Goal: Find specific page/section: Find specific page/section

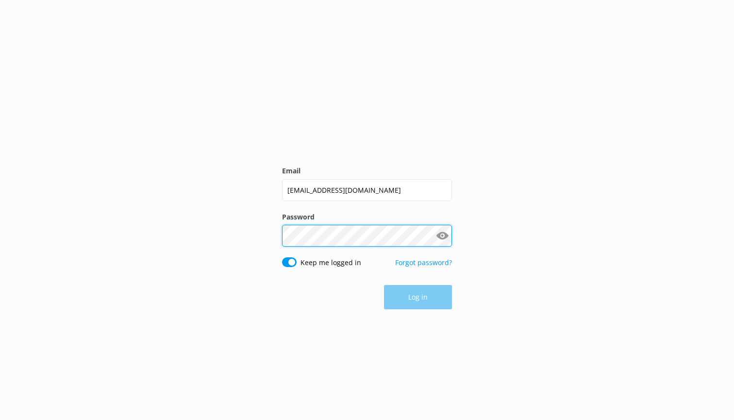
click at [418, 297] on button "Log in" at bounding box center [418, 297] width 68 height 24
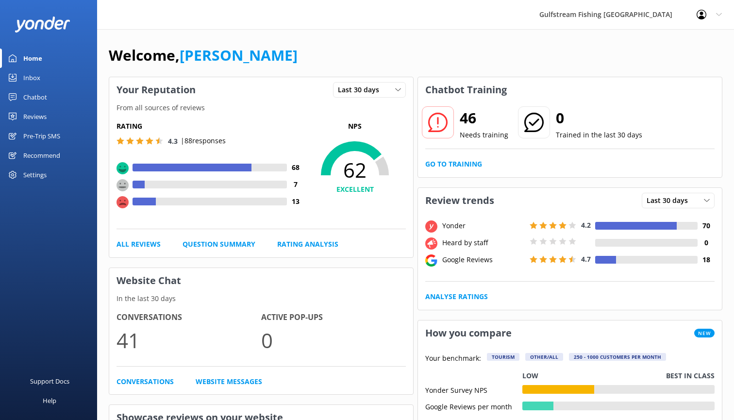
click at [32, 79] on div "Inbox" at bounding box center [31, 77] width 17 height 19
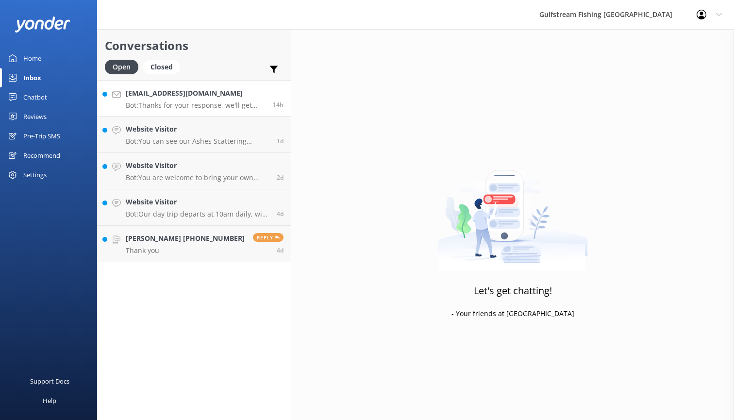
click at [202, 110] on link "[EMAIL_ADDRESS][DOMAIN_NAME] Bot: Thanks for your response, we'll get back to y…" at bounding box center [194, 98] width 193 height 36
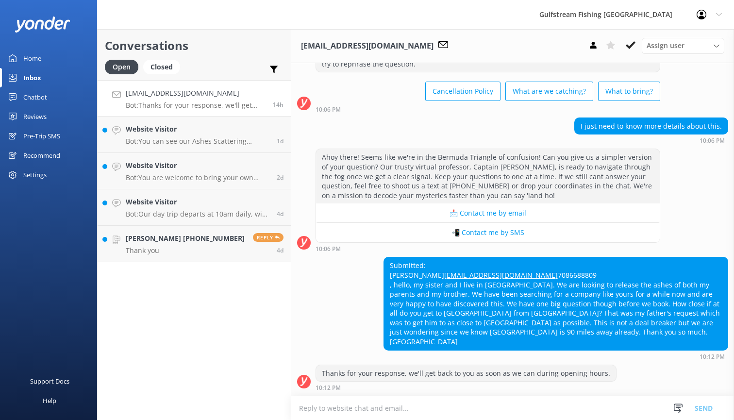
scroll to position [56, 0]
click at [200, 143] on p "Bot: You can see our Ashes Scattering Memorial Service availability and book yo…" at bounding box center [198, 141] width 144 height 9
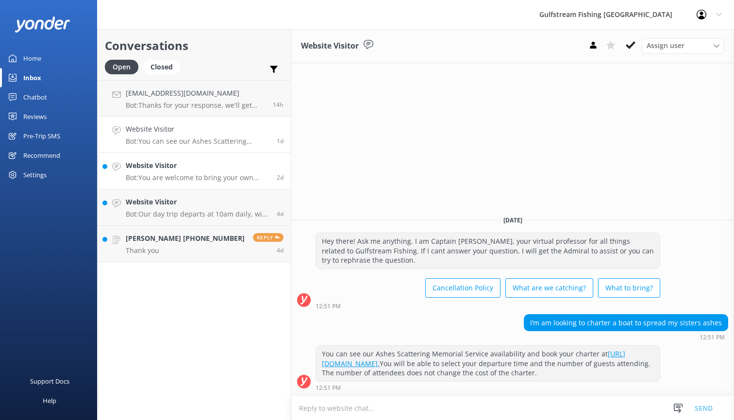
click at [170, 164] on h4 "Website Visitor" at bounding box center [198, 165] width 144 height 11
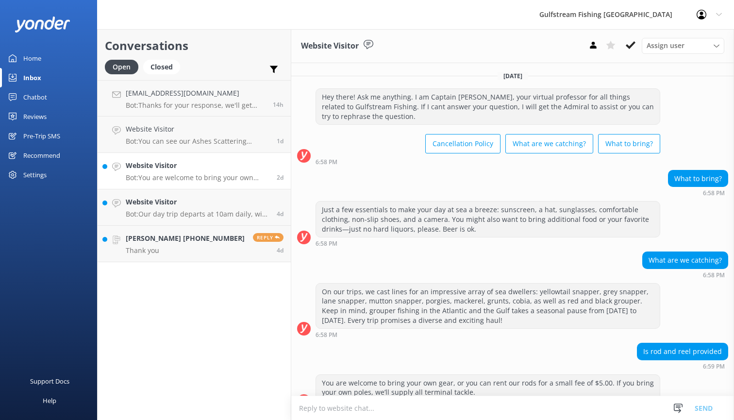
scroll to position [15, 0]
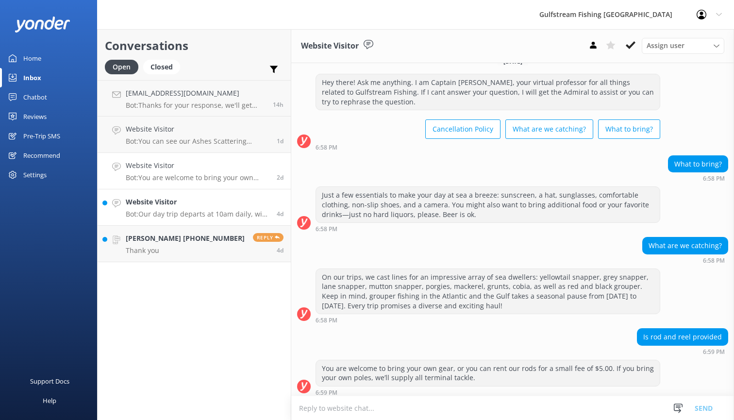
click at [151, 208] on div "Website Visitor Bot: Our day trip departs at 10am daily, with check-in at 9:30a…" at bounding box center [198, 207] width 144 height 21
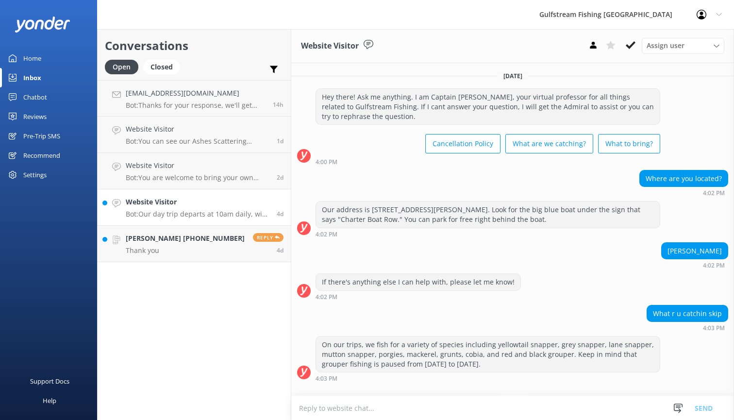
scroll to position [194, 0]
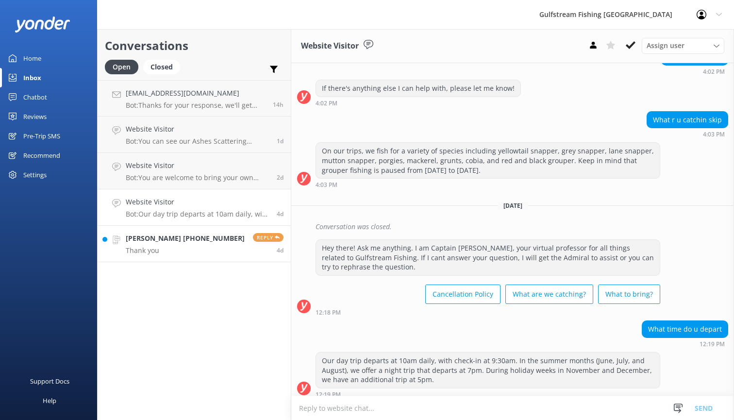
click at [159, 250] on p "Thank you" at bounding box center [185, 250] width 119 height 9
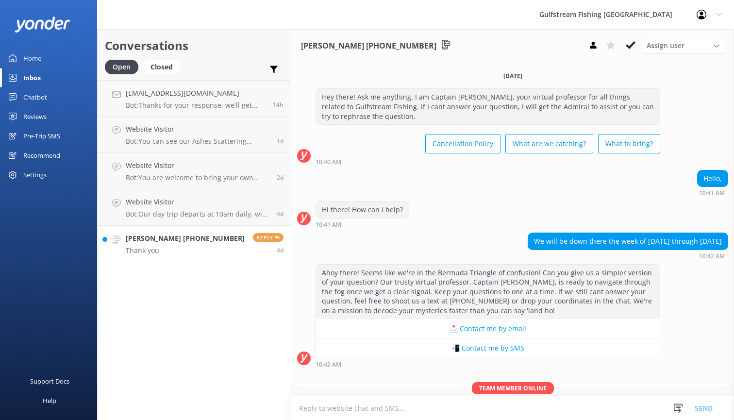
scroll to position [303, 0]
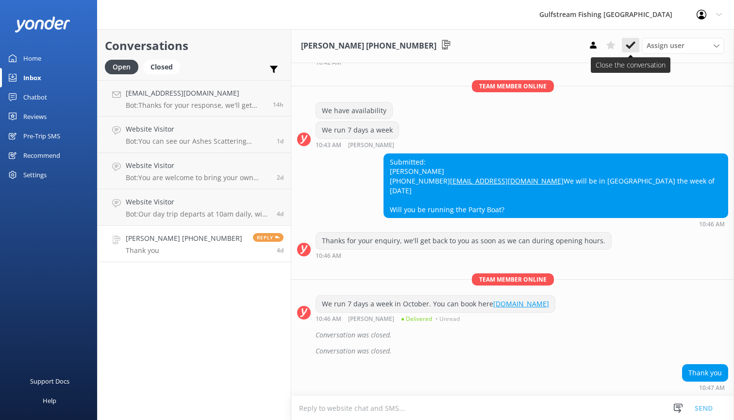
click at [629, 42] on icon at bounding box center [631, 45] width 10 height 10
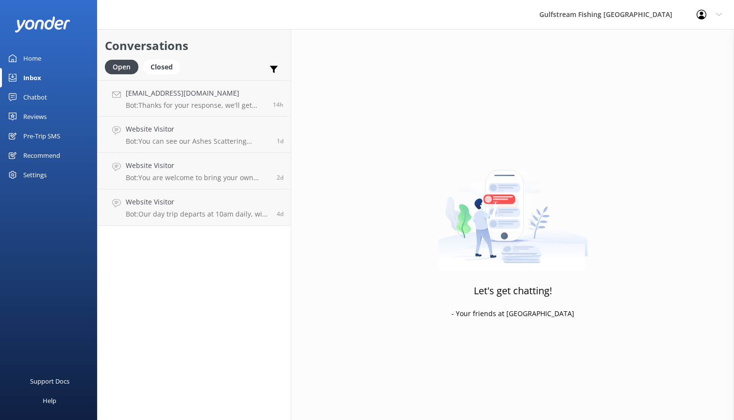
click at [32, 135] on div "Pre-Trip SMS" at bounding box center [41, 135] width 37 height 19
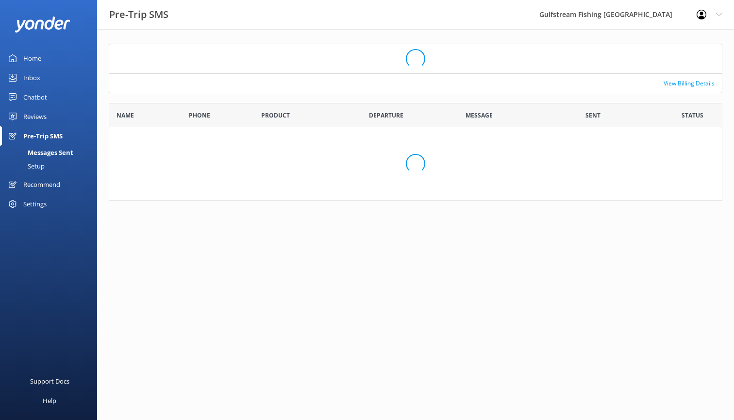
scroll to position [84, 614]
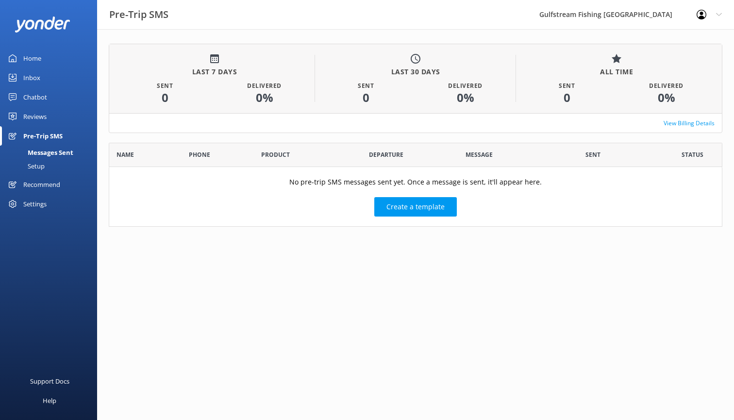
click at [40, 153] on div "Messages Sent" at bounding box center [39, 153] width 67 height 14
